Goal: Task Accomplishment & Management: Manage account settings

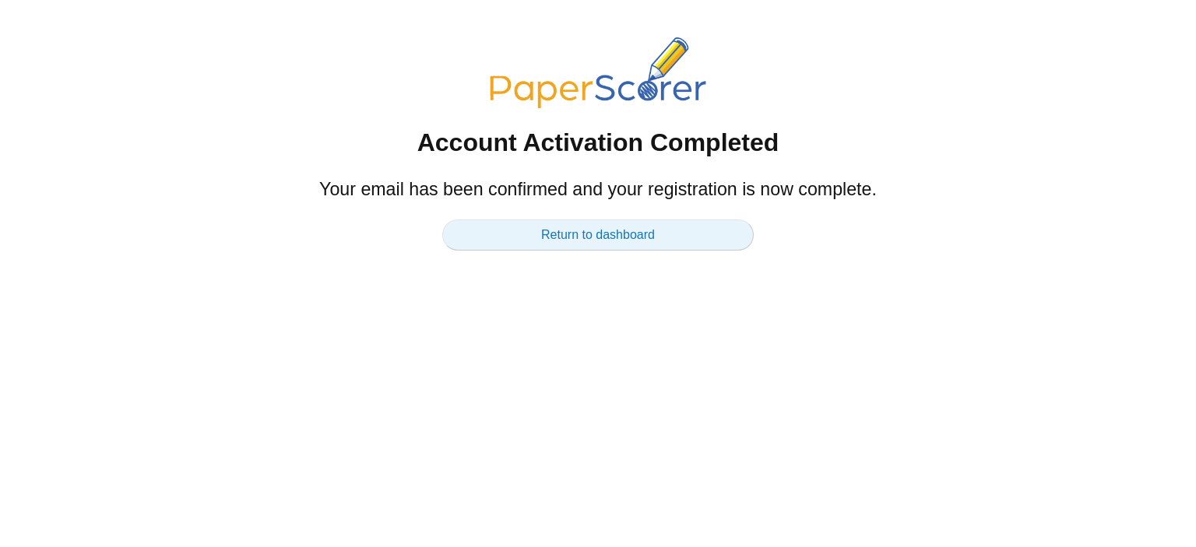
click at [589, 235] on link "Return to dashboard" at bounding box center [597, 235] width 311 height 31
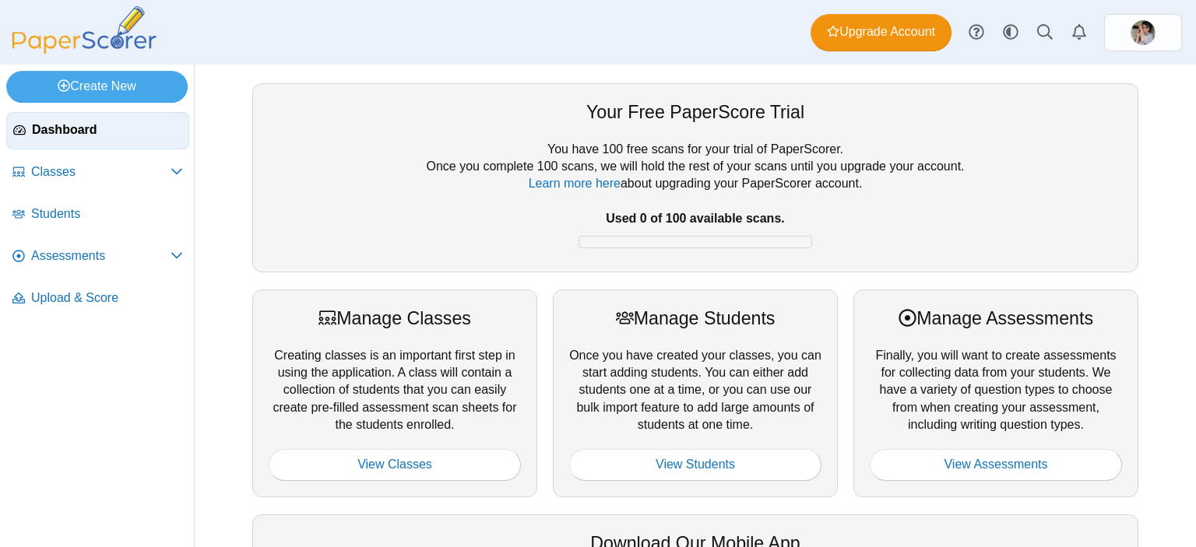
click at [506, 286] on div "Your Free PaperScore Trial You have 100 free scans for your trial of PaperScore…" at bounding box center [694, 485] width 901 height 805
click at [869, 26] on span "Upgrade Account" at bounding box center [881, 31] width 108 height 17
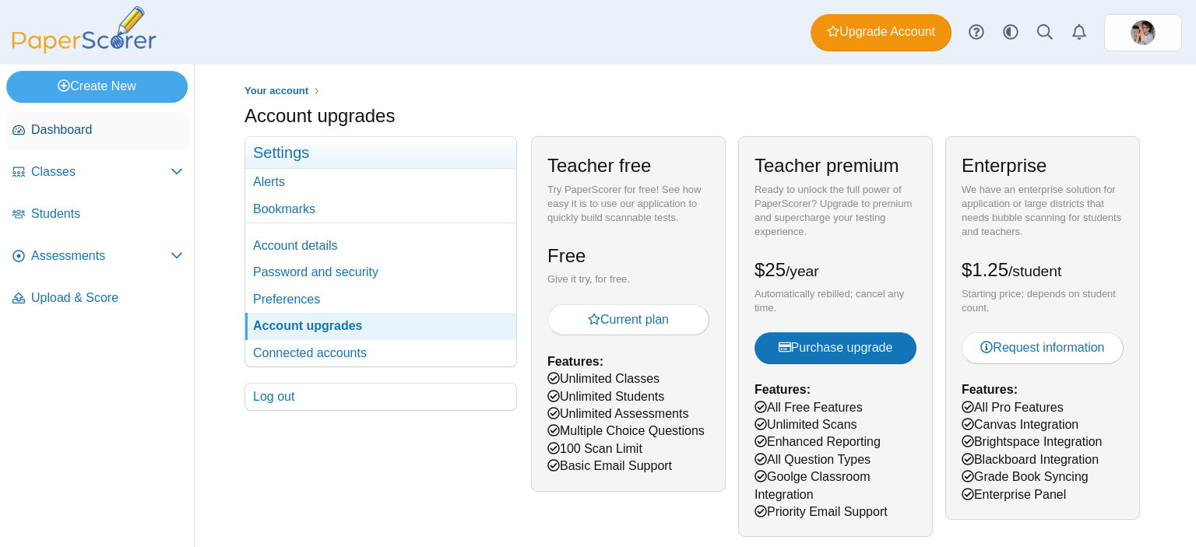
click at [93, 118] on link "Dashboard" at bounding box center [97, 130] width 183 height 37
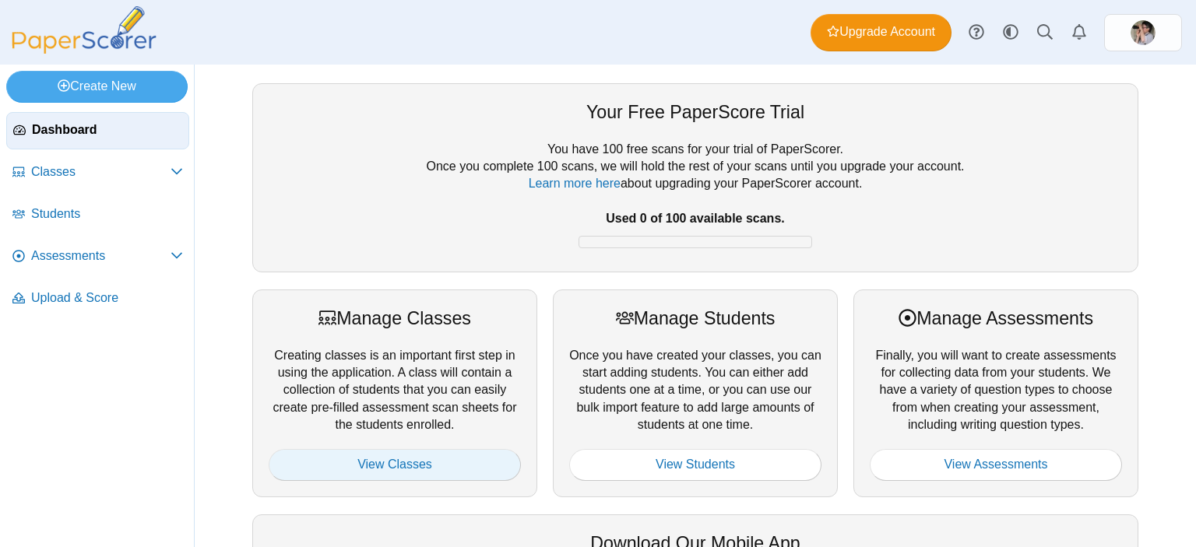
click at [407, 458] on link "View Classes" at bounding box center [395, 464] width 252 height 31
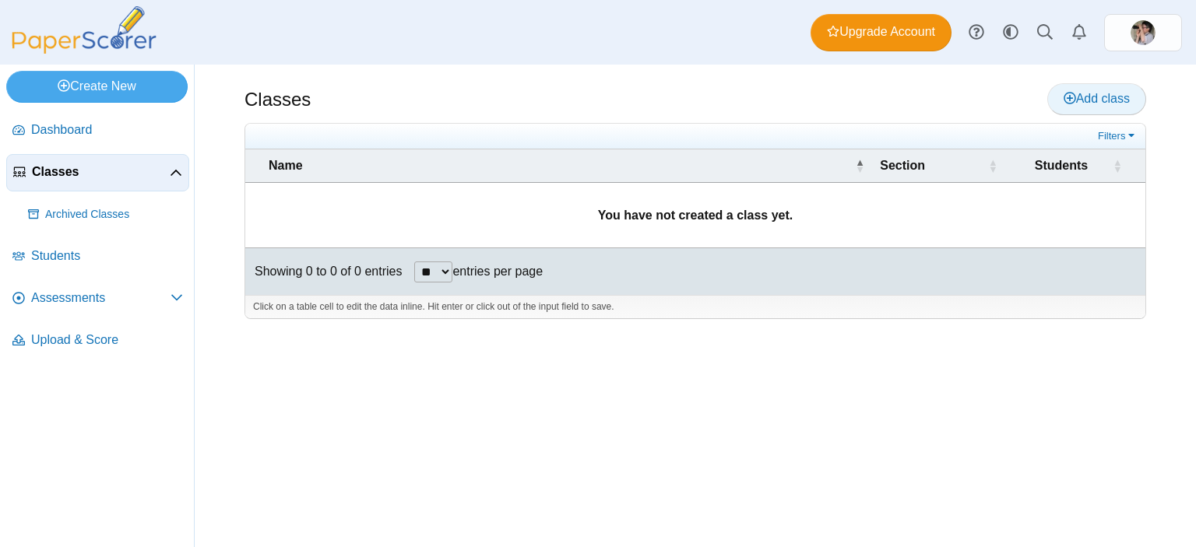
click at [1068, 96] on use at bounding box center [1069, 98] width 12 height 12
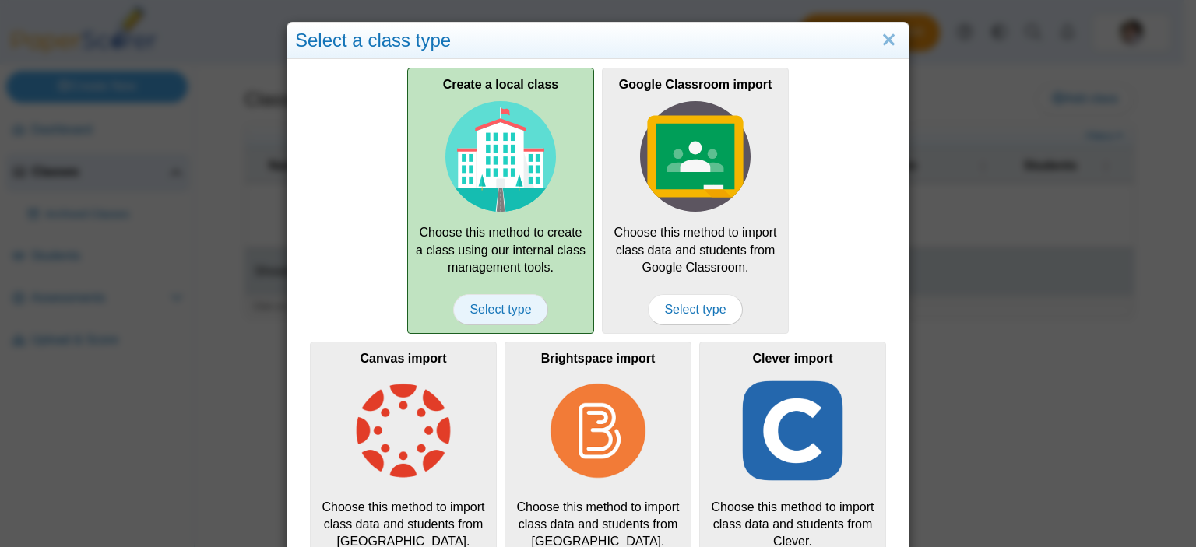
click at [505, 307] on span "Select type" at bounding box center [500, 309] width 94 height 31
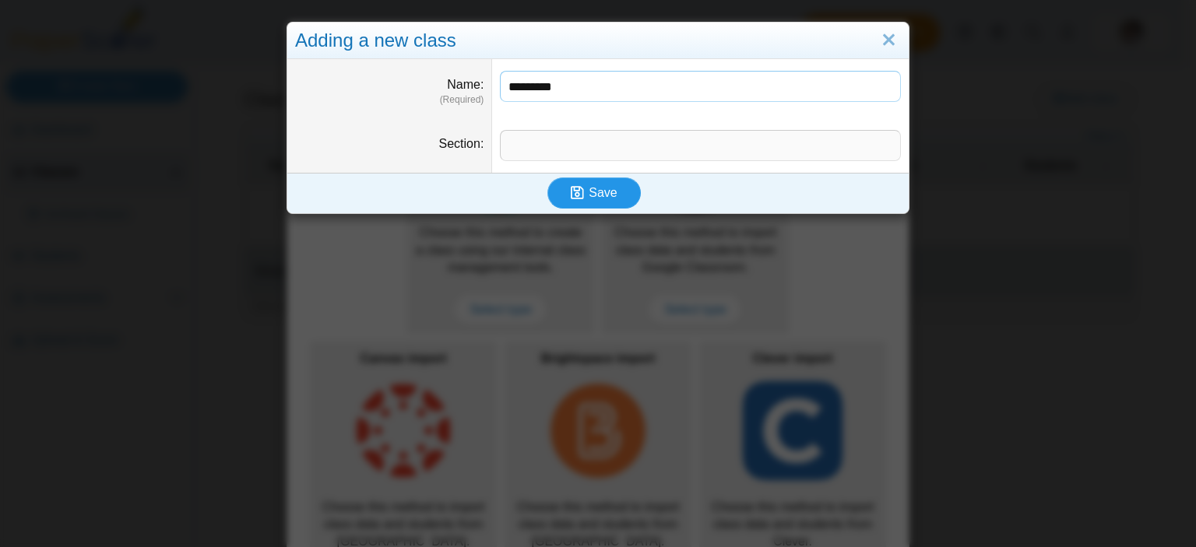
type input "*********"
click at [576, 186] on icon "submit" at bounding box center [577, 192] width 13 height 15
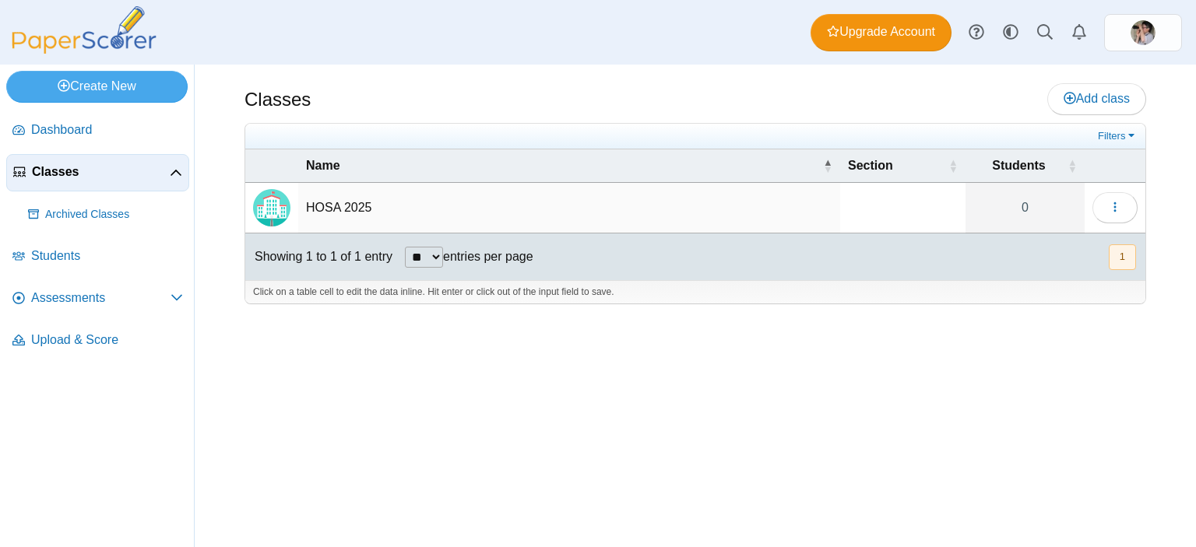
click at [353, 206] on td "HOSA 2025" at bounding box center [569, 208] width 542 height 51
click at [1125, 208] on button "button" at bounding box center [1114, 207] width 45 height 31
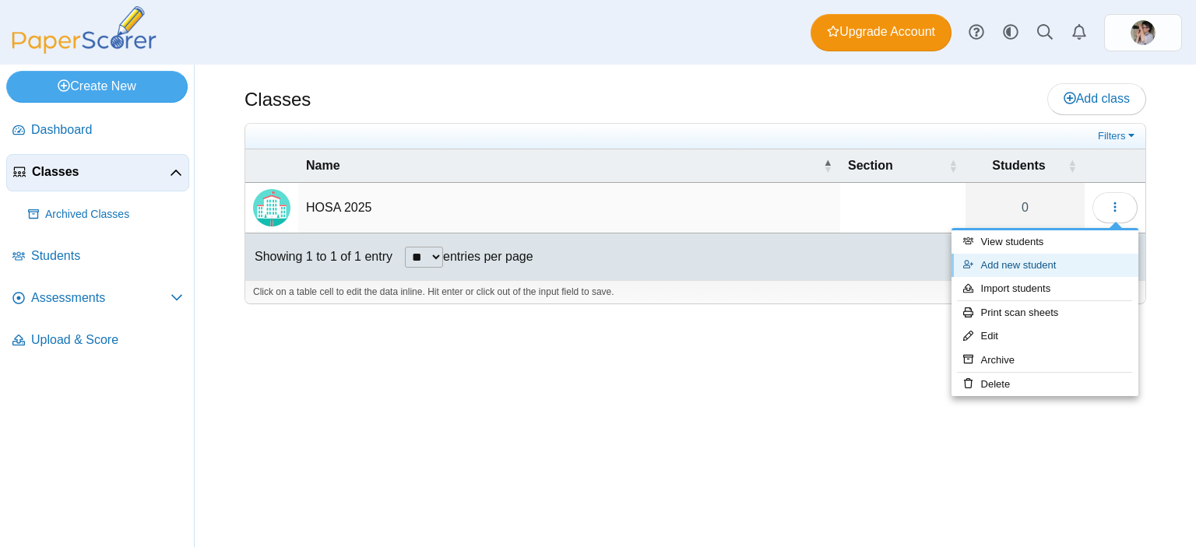
click at [1034, 265] on link "Add new student" at bounding box center [1044, 265] width 187 height 23
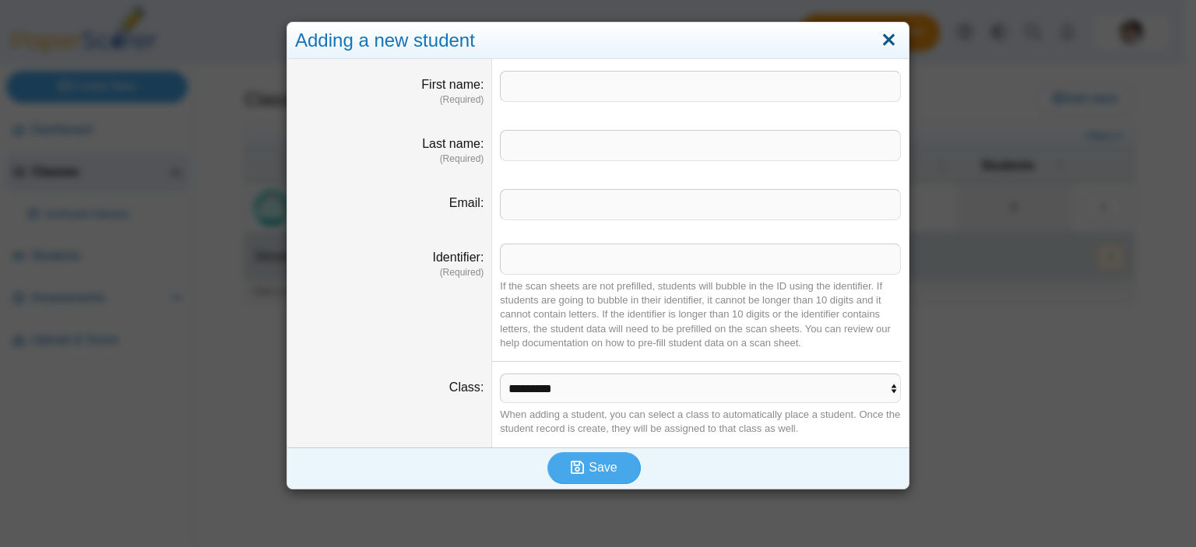
click at [884, 33] on link "Close" at bounding box center [889, 40] width 24 height 26
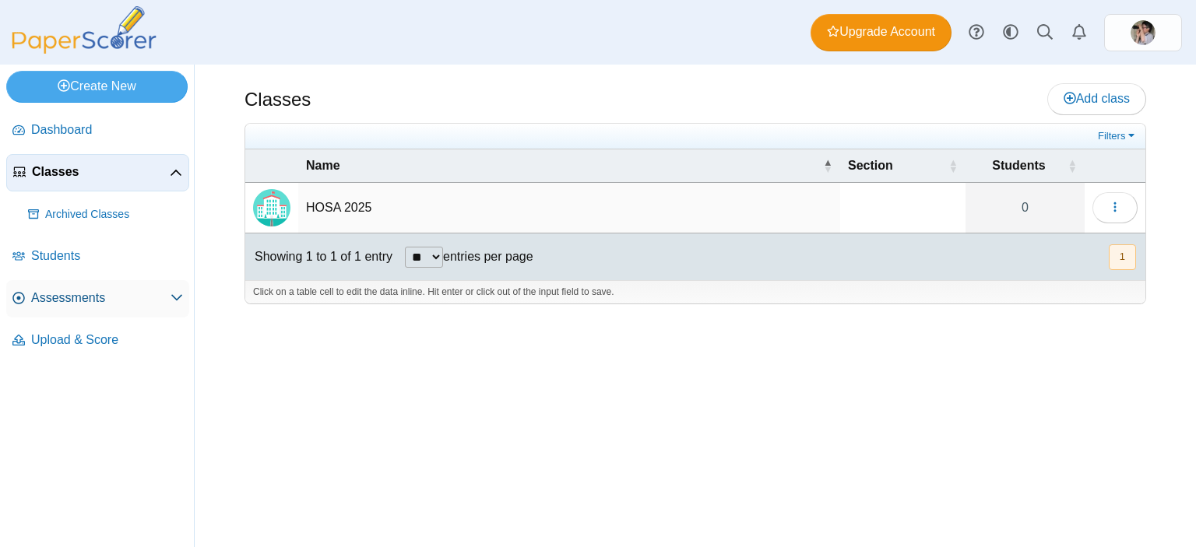
click at [171, 294] on icon at bounding box center [176, 297] width 12 height 12
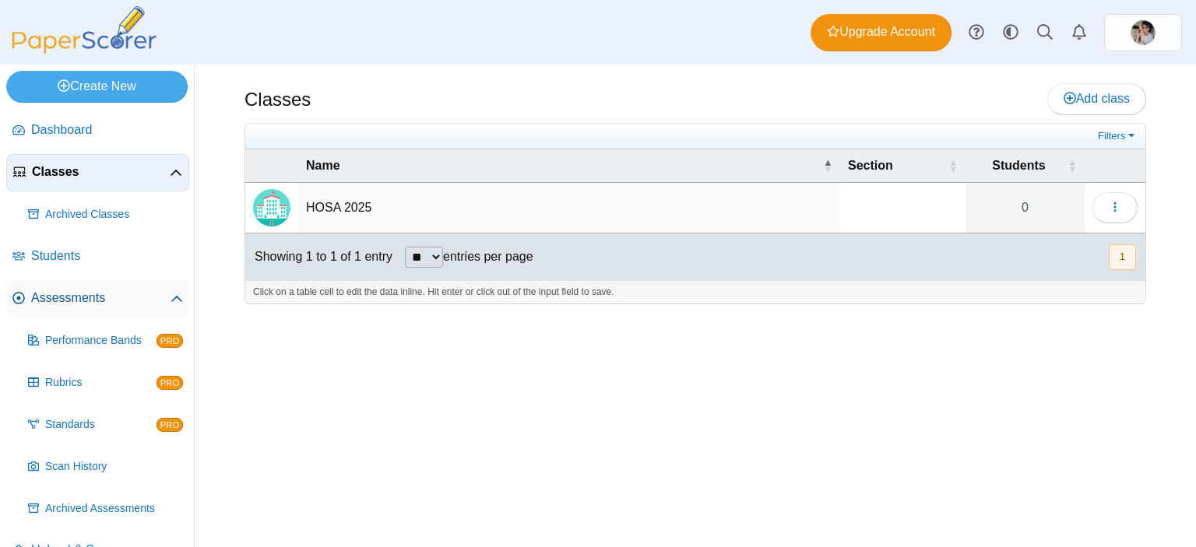
scroll to position [31, 0]
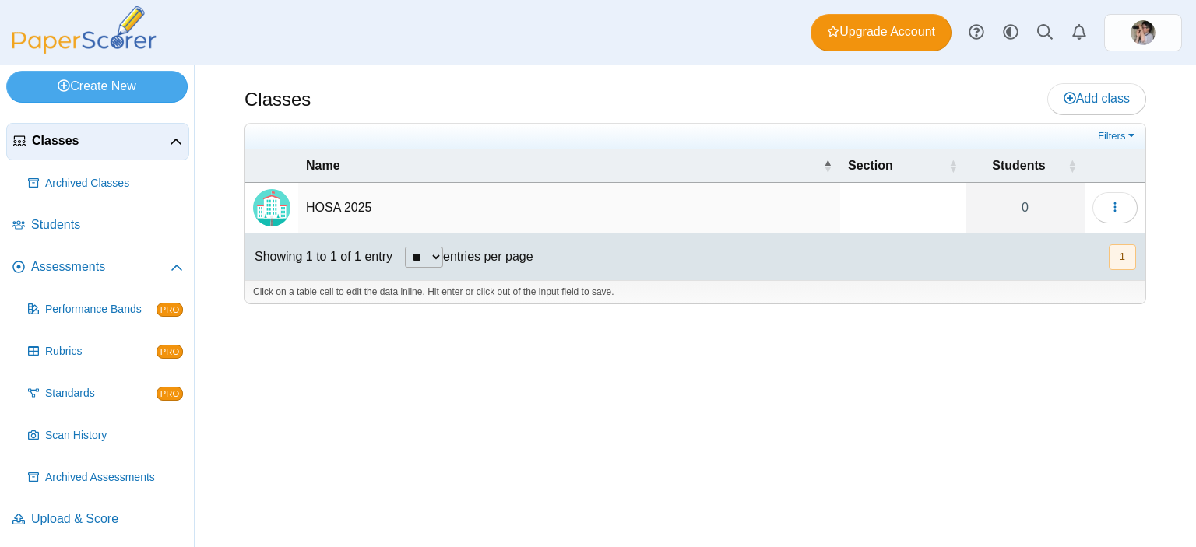
drag, startPoint x: 367, startPoint y: 238, endPoint x: 375, endPoint y: 233, distance: 9.5
click at [367, 238] on div "Showing 1 to 1 of 1 entry" at bounding box center [318, 257] width 147 height 47
click at [1120, 212] on icon "button" at bounding box center [1115, 207] width 12 height 12
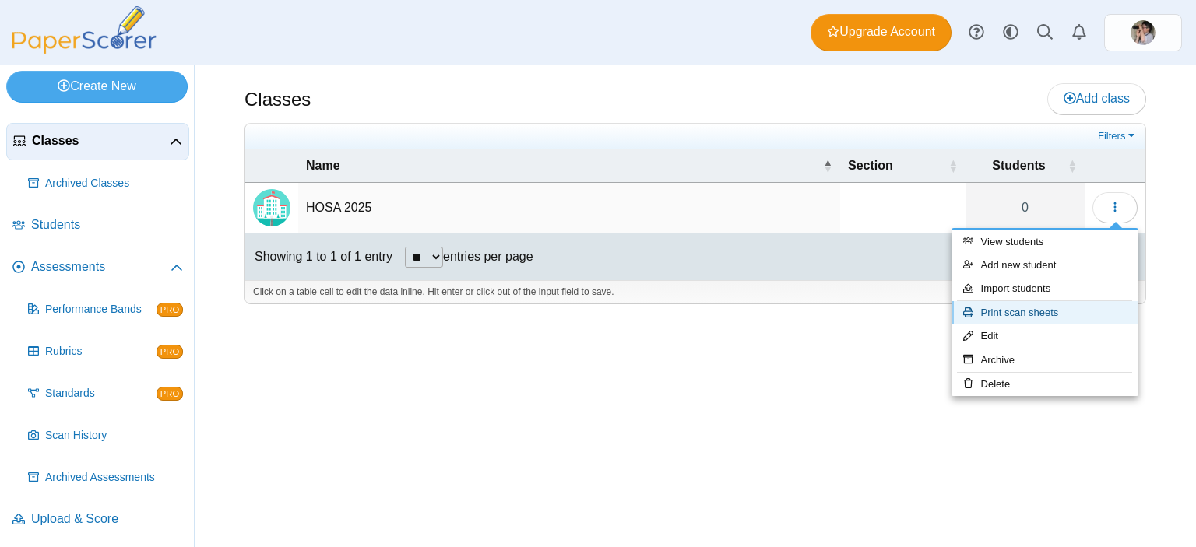
click at [1038, 312] on link "Print scan sheets" at bounding box center [1044, 312] width 187 height 23
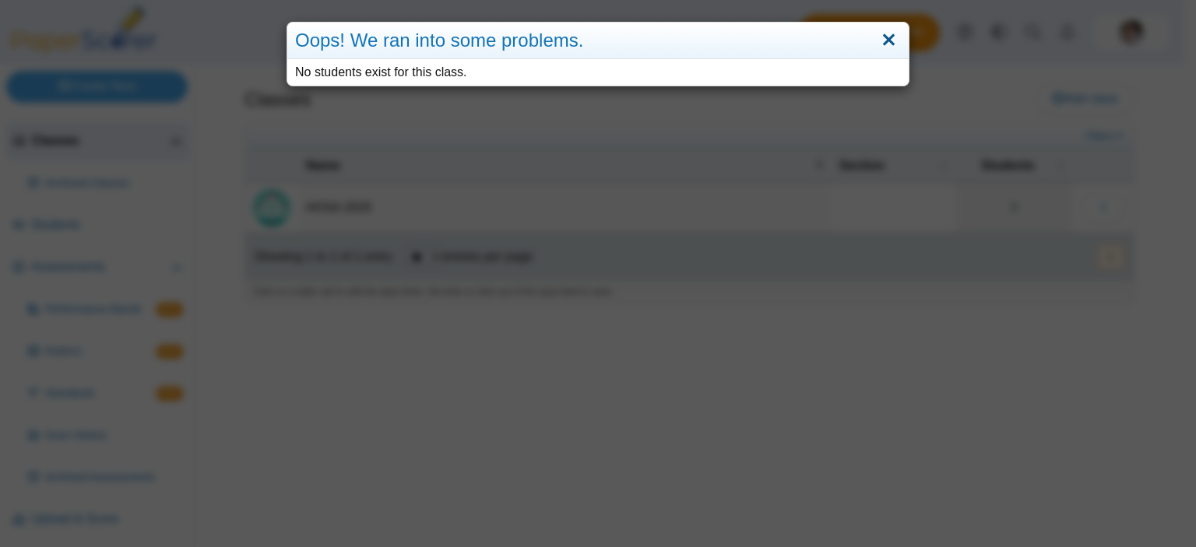
click at [881, 42] on link "Close" at bounding box center [889, 40] width 24 height 26
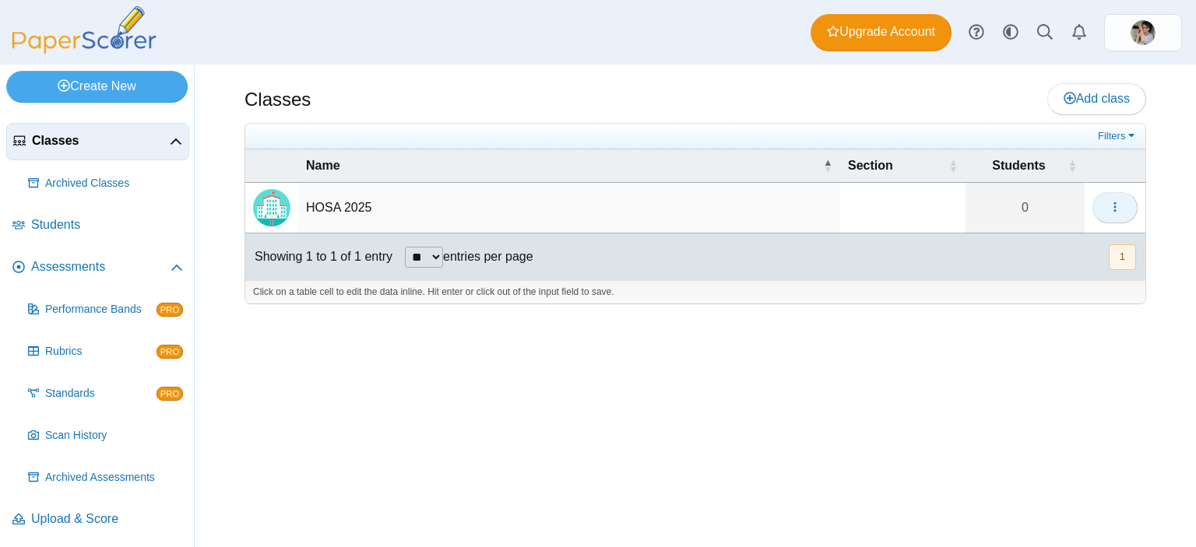
click at [1114, 205] on icon "button" at bounding box center [1115, 207] width 12 height 12
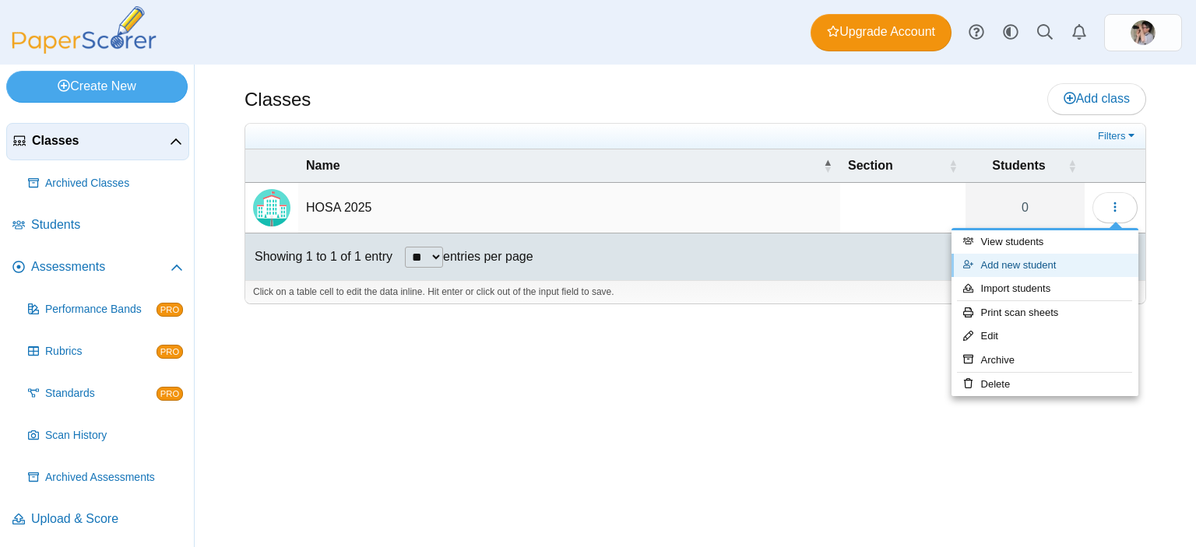
click at [1028, 267] on link "Add new student" at bounding box center [1044, 265] width 187 height 23
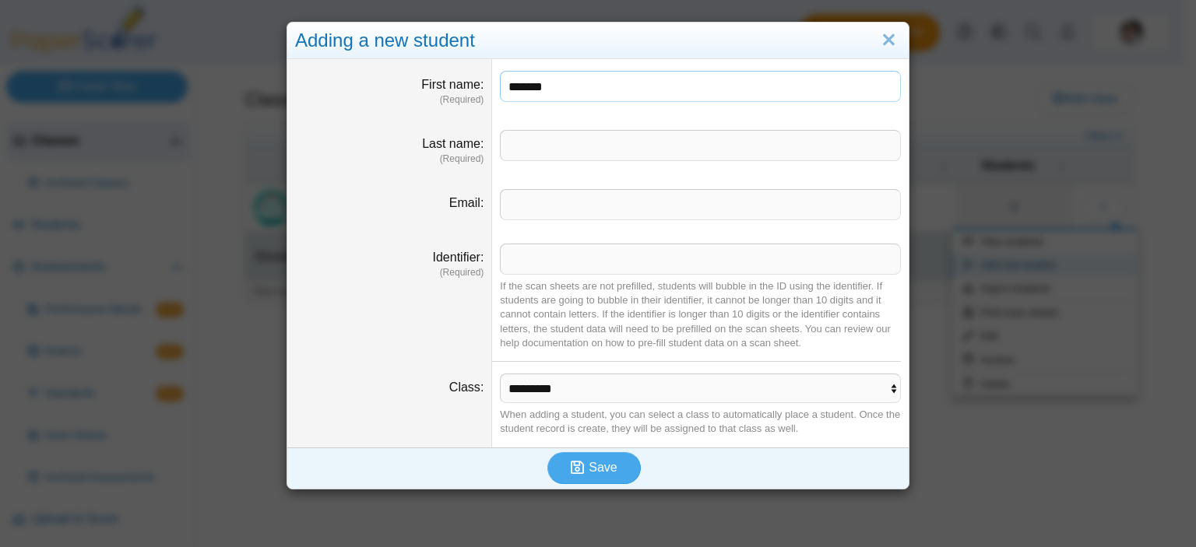
type input "*******"
type input "**"
click at [594, 469] on span "Save" at bounding box center [603, 467] width 28 height 13
click at [560, 259] on input "Identifier" at bounding box center [700, 259] width 401 height 31
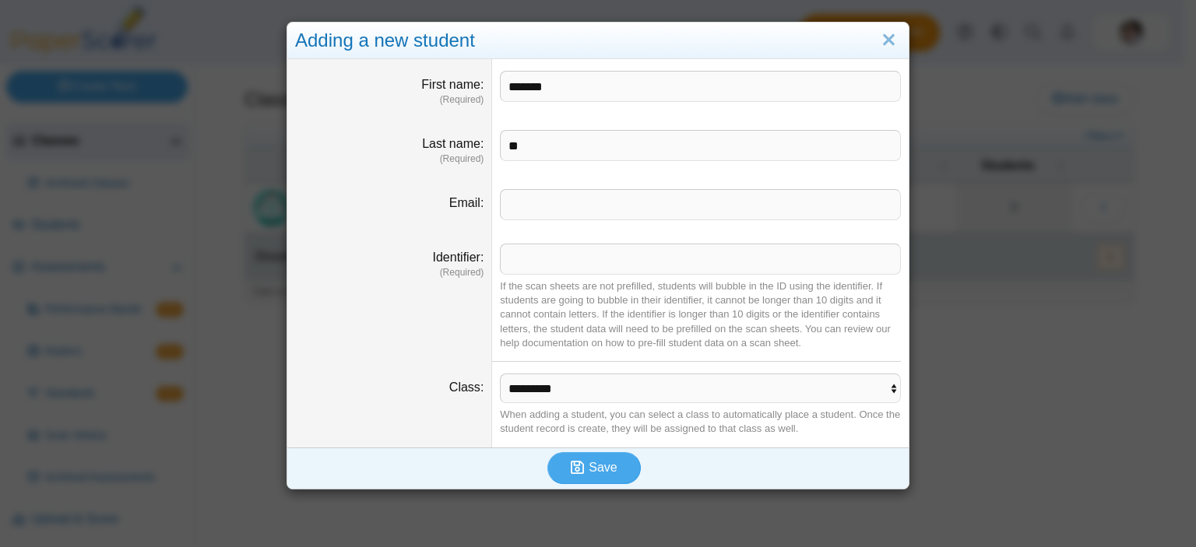
click at [690, 330] on div "If the scan sheets are not prefilled, students will bubble in the ID using the …" at bounding box center [700, 314] width 401 height 71
click at [669, 253] on input "Identifier" at bounding box center [700, 259] width 401 height 31
type input "*********"
click at [592, 467] on span "Save" at bounding box center [603, 467] width 28 height 13
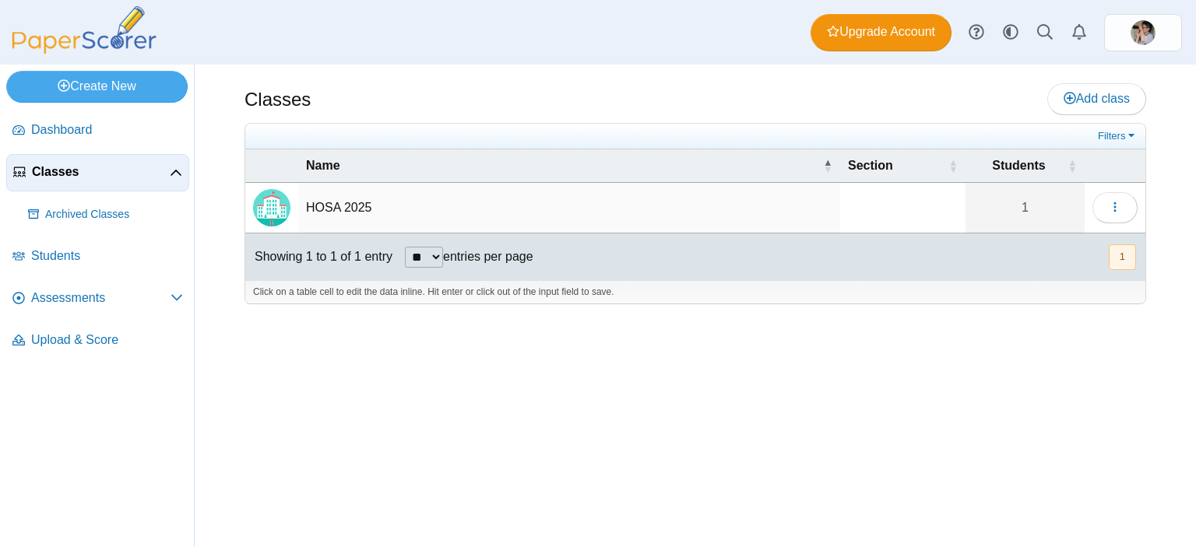
click at [353, 214] on td "HOSA 2025" at bounding box center [569, 208] width 542 height 51
click at [1024, 205] on link "1" at bounding box center [1024, 208] width 119 height 50
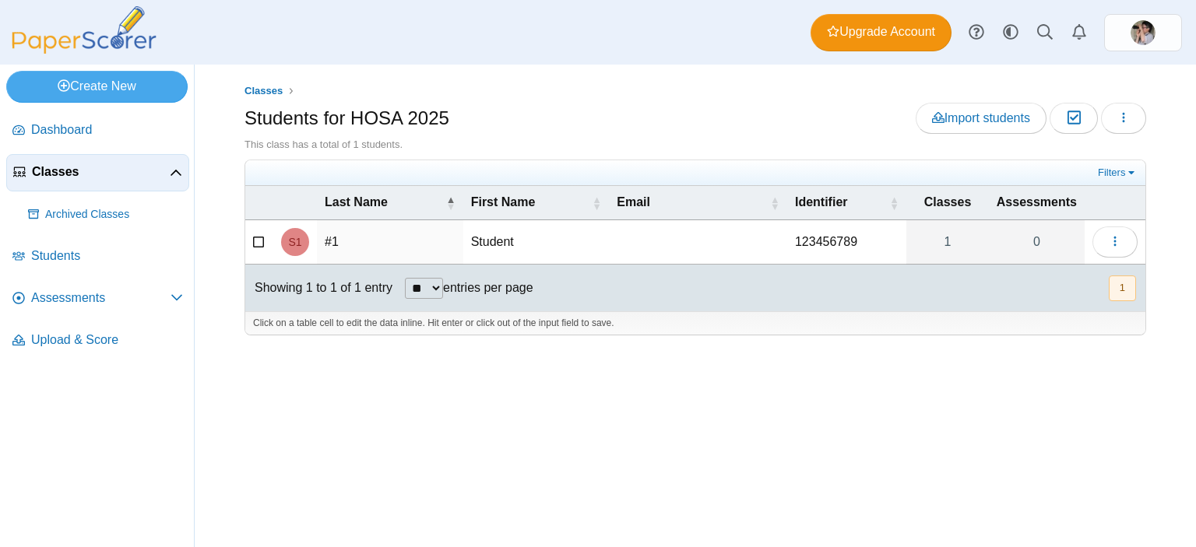
click at [1000, 206] on th "Assessments" at bounding box center [1037, 202] width 96 height 33
click at [1116, 235] on icon "button" at bounding box center [1115, 241] width 12 height 12
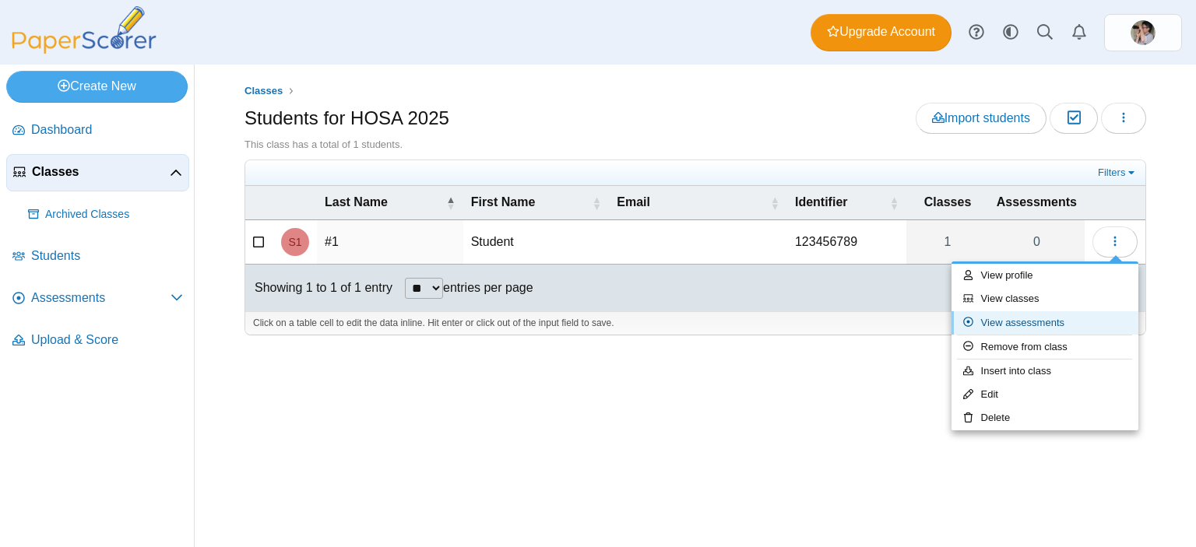
click at [1026, 325] on link "View assessments" at bounding box center [1044, 322] width 187 height 23
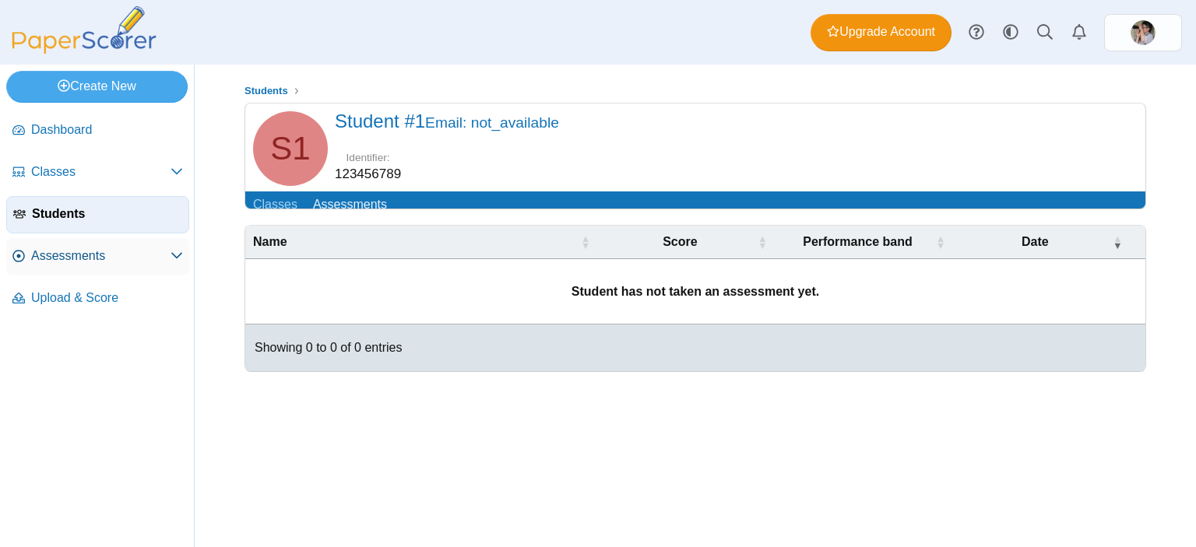
click at [166, 256] on span "Assessments" at bounding box center [100, 256] width 139 height 17
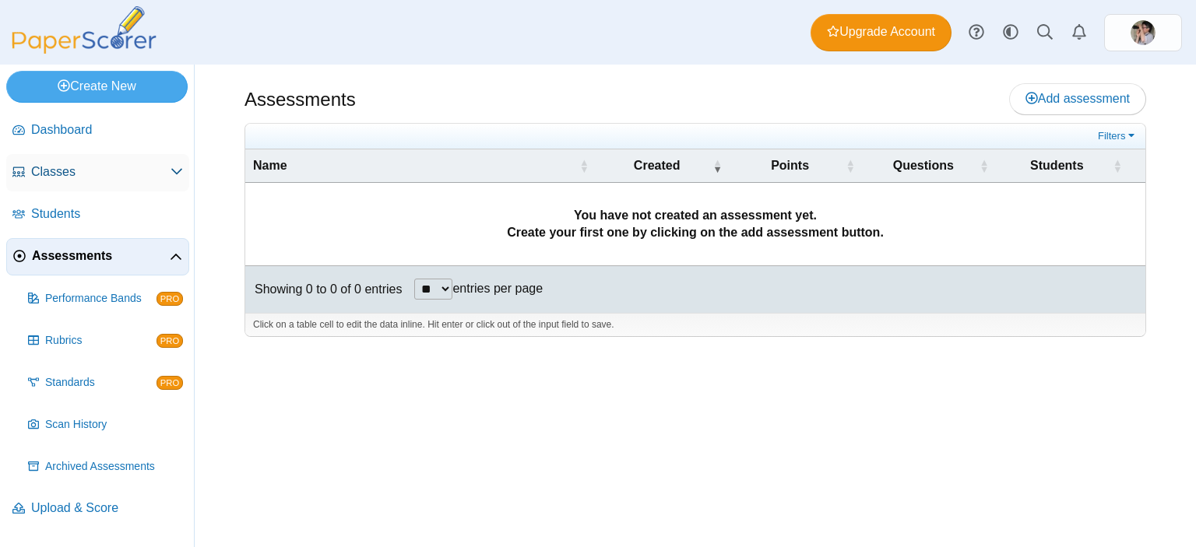
click at [40, 167] on span "Classes" at bounding box center [100, 171] width 139 height 17
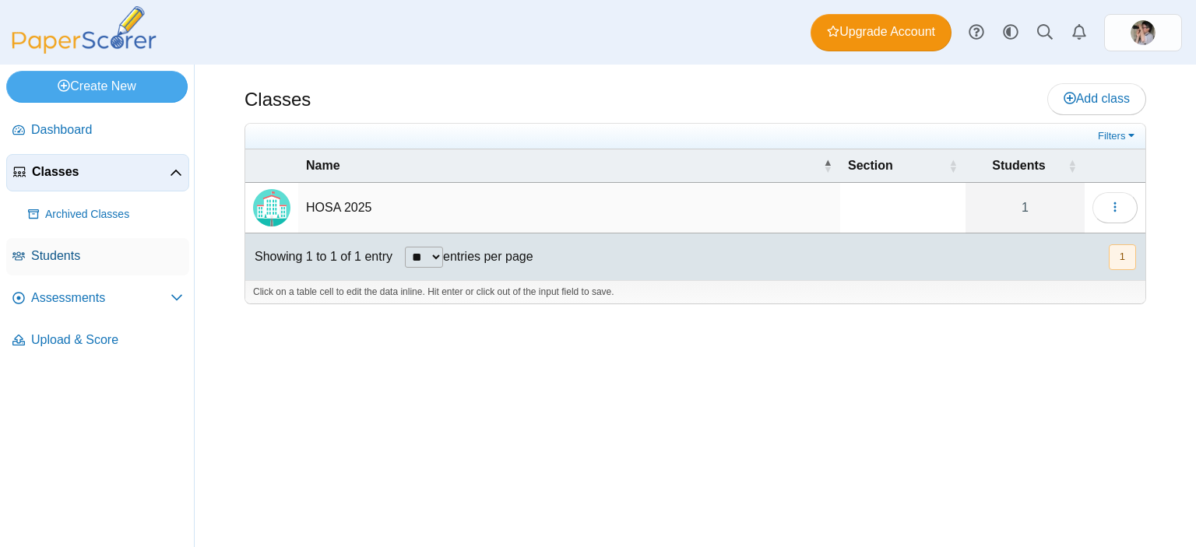
click at [81, 250] on span "Students" at bounding box center [107, 256] width 152 height 17
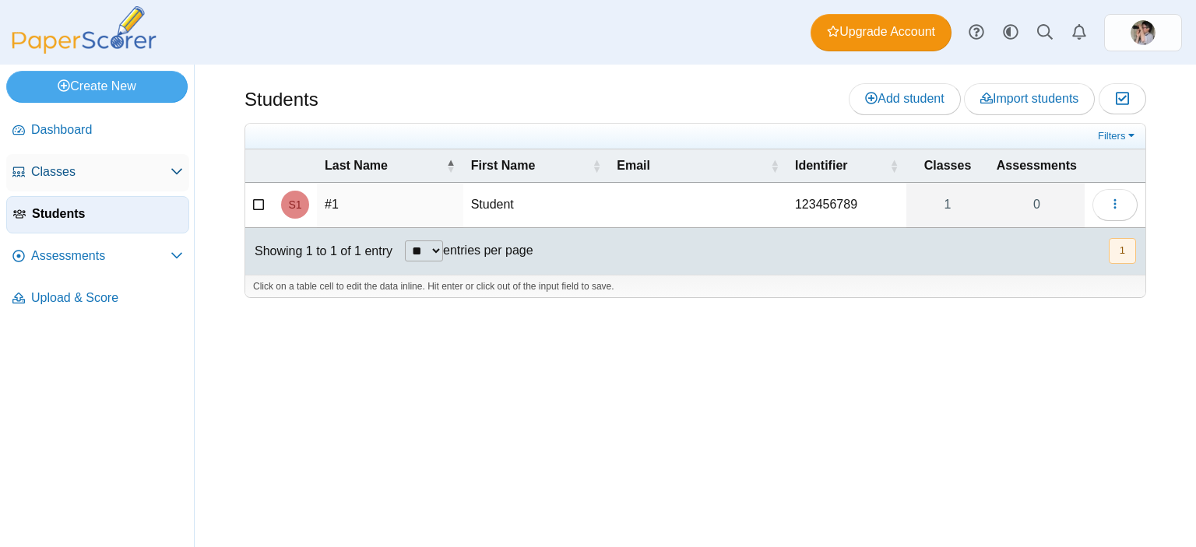
click at [82, 170] on span "Classes" at bounding box center [100, 171] width 139 height 17
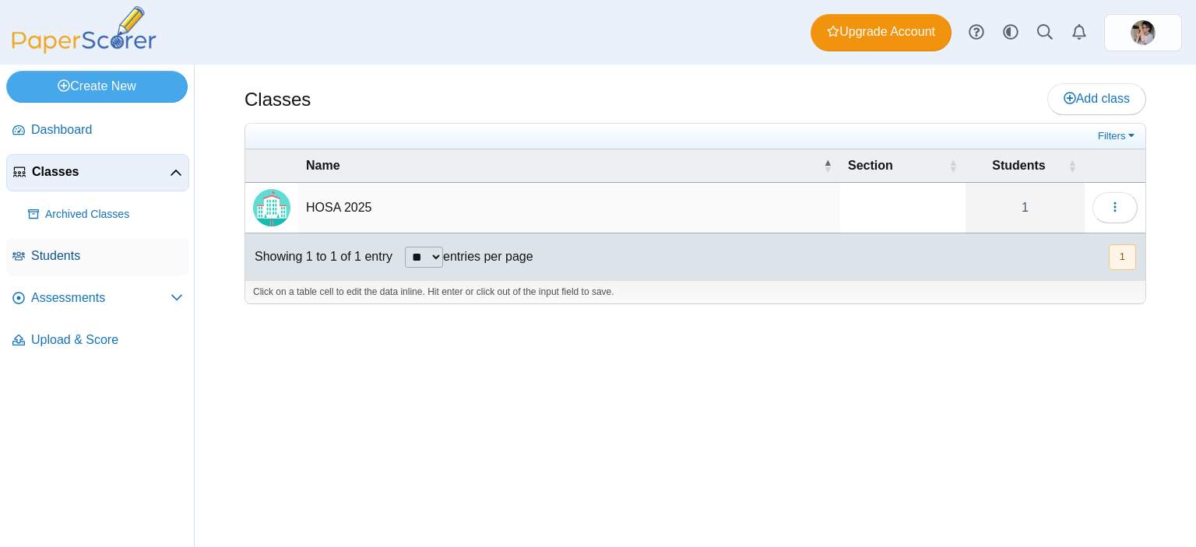
click at [70, 255] on span "Students" at bounding box center [107, 256] width 152 height 17
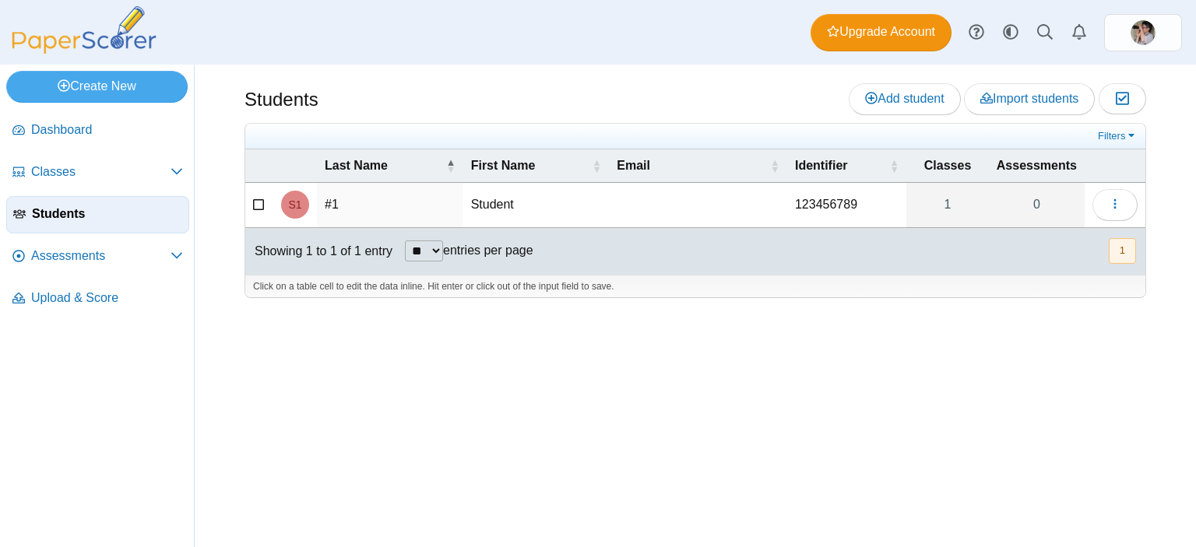
click at [508, 206] on td "Student" at bounding box center [536, 205] width 146 height 44
click at [296, 200] on span "S1" at bounding box center [294, 204] width 13 height 11
click at [1112, 205] on icon "button" at bounding box center [1115, 204] width 12 height 12
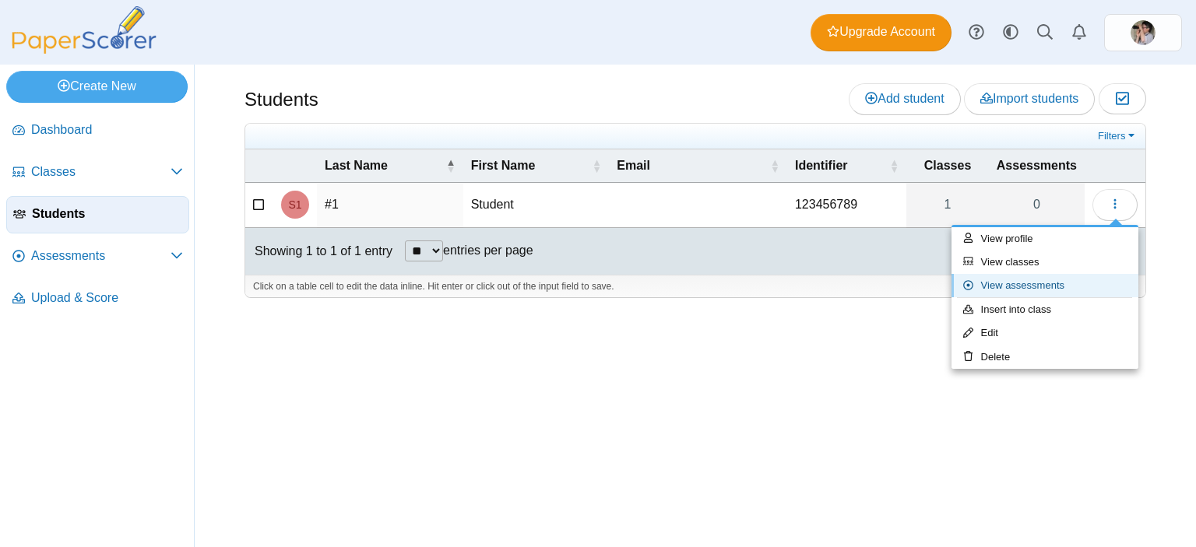
click at [1064, 283] on link "View assessments" at bounding box center [1044, 285] width 187 height 23
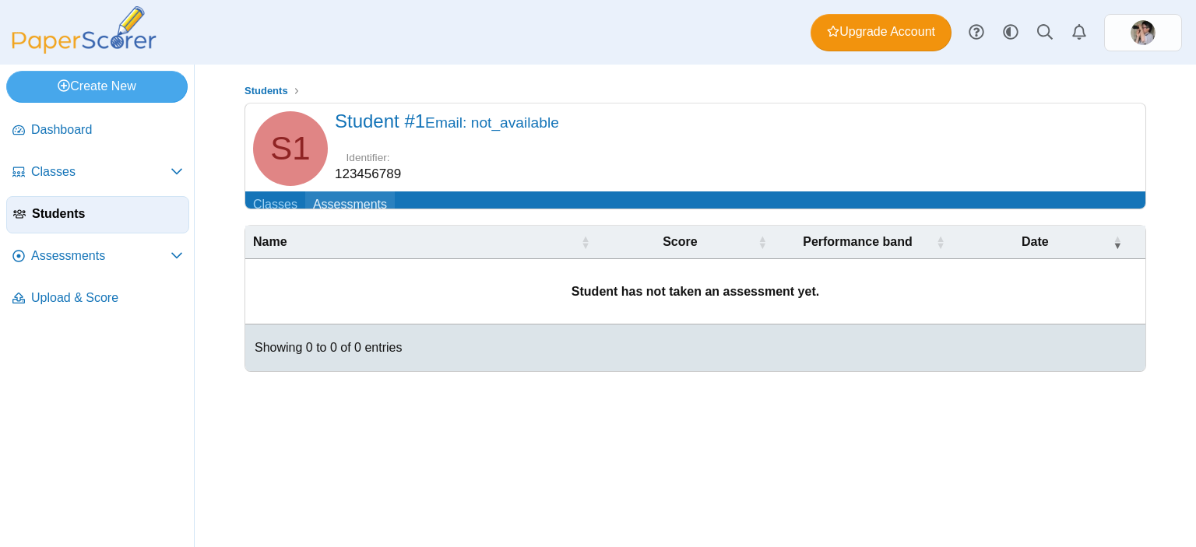
click at [361, 192] on link "Assessments" at bounding box center [350, 205] width 90 height 29
click at [177, 258] on use at bounding box center [176, 256] width 11 height 6
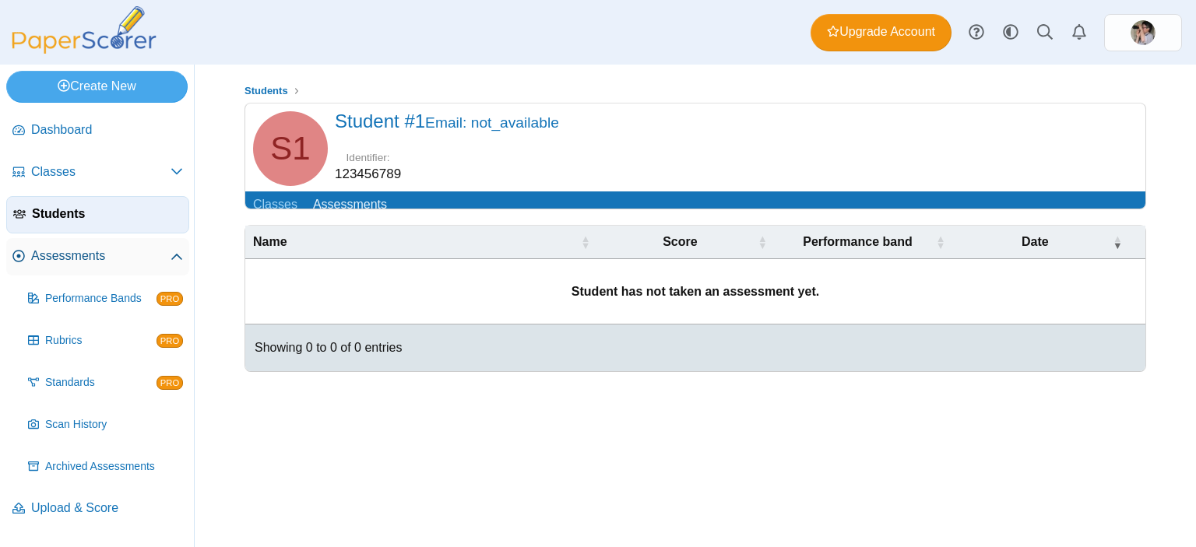
click at [73, 258] on span "Assessments" at bounding box center [100, 256] width 139 height 17
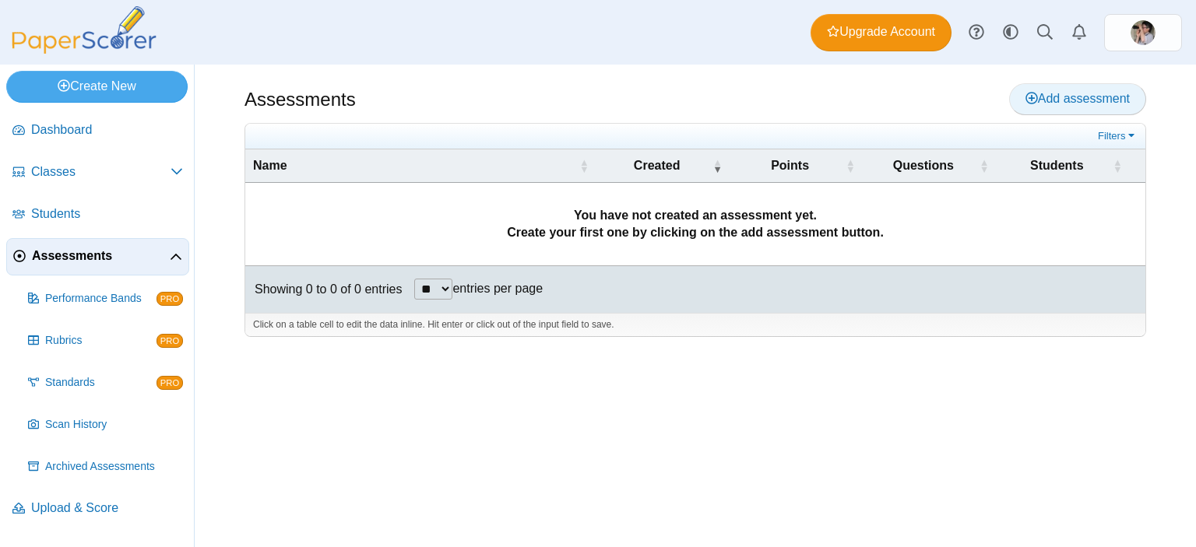
click at [1045, 100] on span "Add assessment" at bounding box center [1077, 98] width 104 height 13
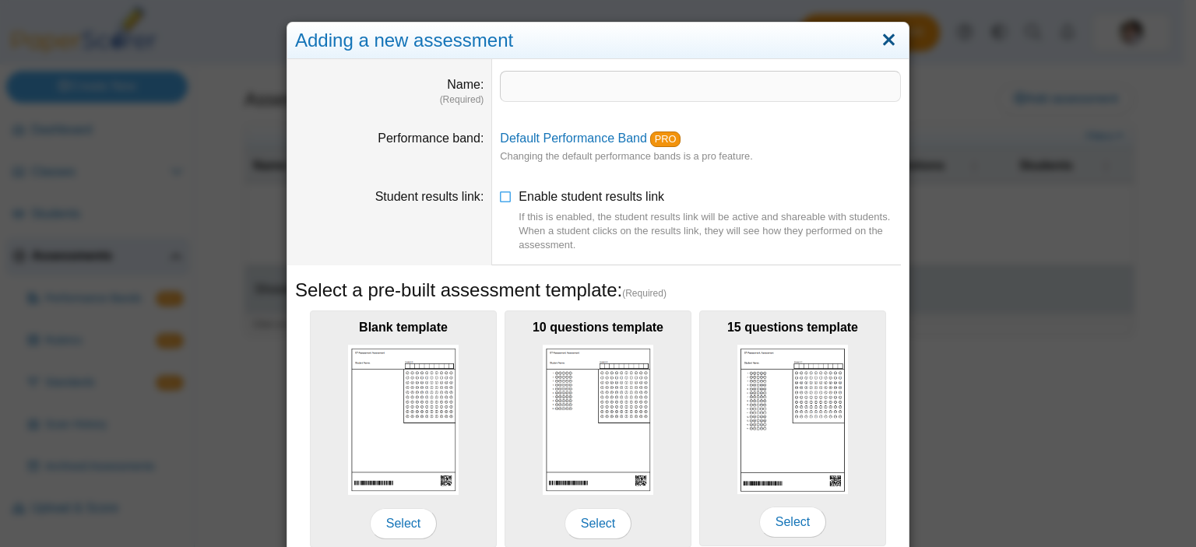
click at [877, 32] on link "Close" at bounding box center [889, 40] width 24 height 26
